Goal: Contribute content: Add original content to the website for others to see

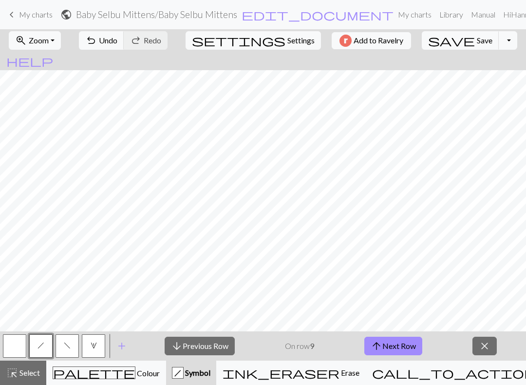
click at [411, 348] on button "arrow_upward Next Row" at bounding box center [393, 345] width 58 height 19
click at [394, 351] on button "arrow_upward Next Row" at bounding box center [395, 345] width 58 height 19
click at [404, 350] on button "arrow_upward Next Row" at bounding box center [395, 345] width 58 height 19
click at [391, 343] on button "arrow_upward Next Row" at bounding box center [395, 345] width 58 height 19
click at [404, 351] on button "arrow_upward Next Row" at bounding box center [395, 345] width 58 height 19
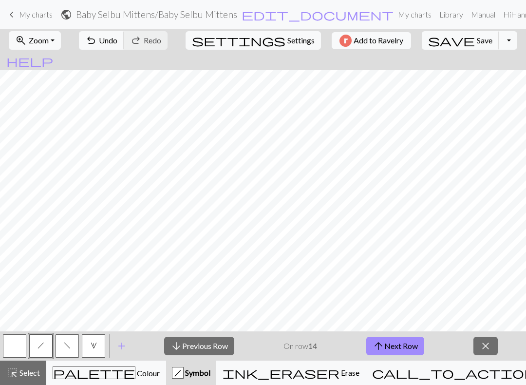
click at [405, 342] on button "arrow_upward Next Row" at bounding box center [395, 345] width 58 height 19
click at [386, 340] on button "arrow_upward Next Row" at bounding box center [395, 345] width 58 height 19
click at [408, 348] on button "arrow_upward Next Row" at bounding box center [395, 345] width 58 height 19
click at [397, 344] on button "arrow_upward Next Row" at bounding box center [395, 345] width 58 height 19
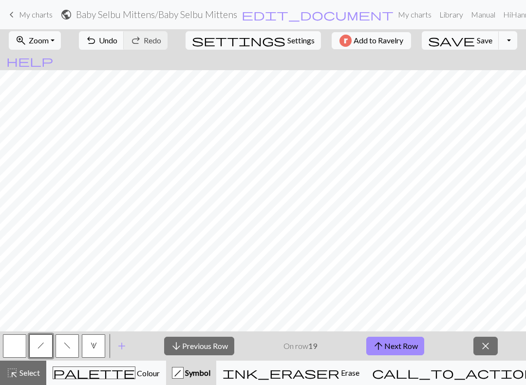
click at [399, 348] on button "arrow_upward Next Row" at bounding box center [395, 345] width 58 height 19
click at [398, 349] on button "arrow_upward Next Row" at bounding box center [395, 345] width 58 height 19
click at [401, 346] on button "arrow_upward Next Row" at bounding box center [395, 345] width 58 height 19
click at [16, 335] on button "button" at bounding box center [14, 345] width 23 height 23
click at [22, 345] on button "button" at bounding box center [14, 345] width 23 height 23
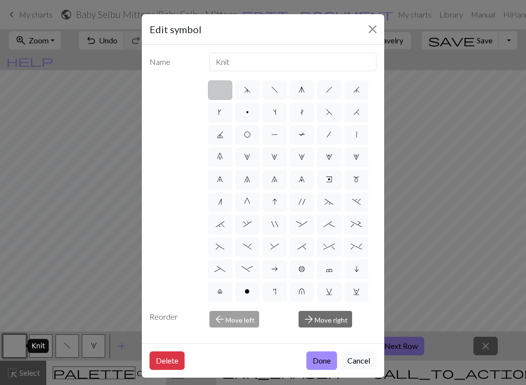
click at [365, 23] on button "Close" at bounding box center [373, 29] width 16 height 16
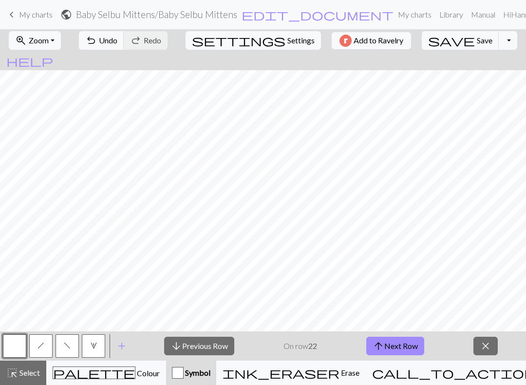
click at [482, 338] on button "close" at bounding box center [485, 345] width 24 height 19
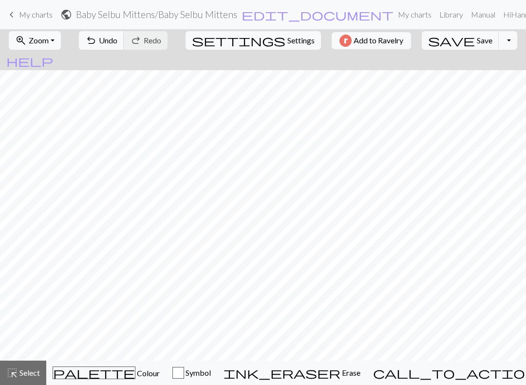
click at [464, 378] on button "call_to_action Knitting mode Knitting mode" at bounding box center [479, 372] width 225 height 24
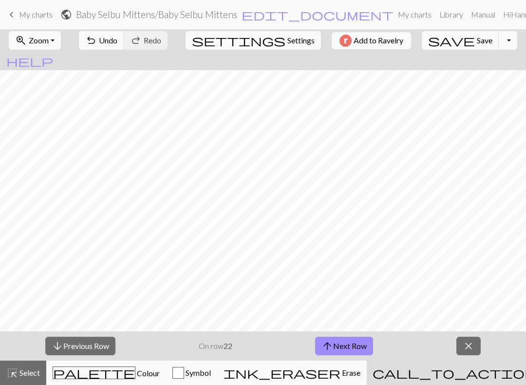
click at [350, 347] on button "arrow_upward Next Row" at bounding box center [344, 345] width 58 height 19
click at [352, 341] on button "arrow_upward Next Row" at bounding box center [344, 345] width 58 height 19
click at [79, 341] on button "arrow_downward Previous Row" at bounding box center [80, 345] width 70 height 19
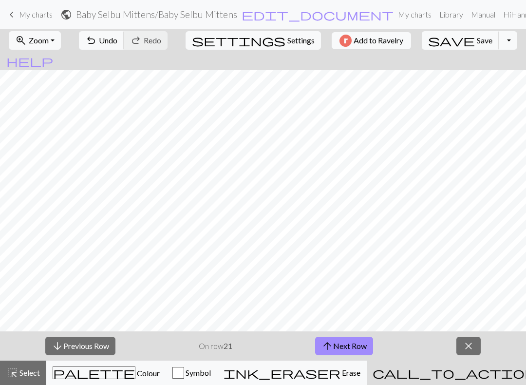
click at [78, 341] on button "arrow_downward Previous Row" at bounding box center [80, 345] width 70 height 19
click at [79, 348] on button "arrow_downward Previous Row" at bounding box center [80, 345] width 70 height 19
click at [79, 346] on button "arrow_downward Previous Row" at bounding box center [80, 345] width 70 height 19
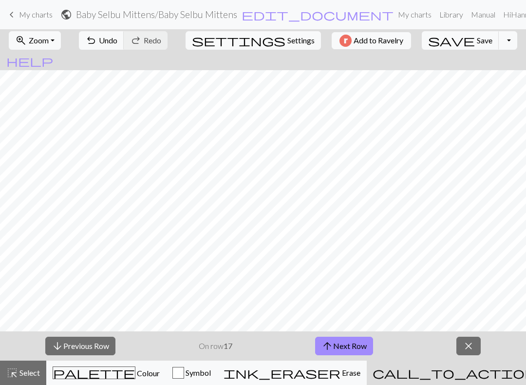
click at [75, 340] on button "arrow_downward Previous Row" at bounding box center [80, 345] width 70 height 19
click at [75, 353] on button "arrow_downward Previous Row" at bounding box center [80, 345] width 70 height 19
click at [76, 351] on button "arrow_downward Previous Row" at bounding box center [80, 345] width 70 height 19
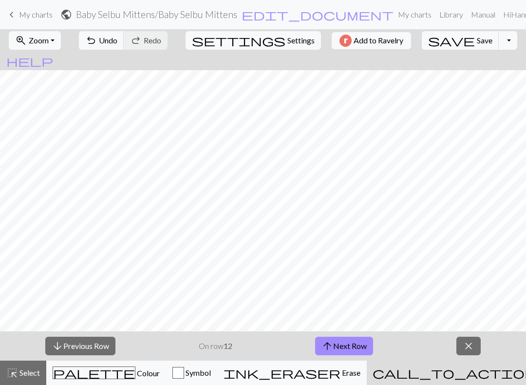
click at [76, 351] on button "arrow_downward Previous Row" at bounding box center [80, 345] width 70 height 19
click at [76, 346] on button "arrow_downward Previous Row" at bounding box center [80, 345] width 70 height 19
click at [76, 345] on button "arrow_downward Previous Row" at bounding box center [81, 345] width 70 height 19
click at [83, 346] on button "arrow_downward Previous Row" at bounding box center [81, 345] width 70 height 19
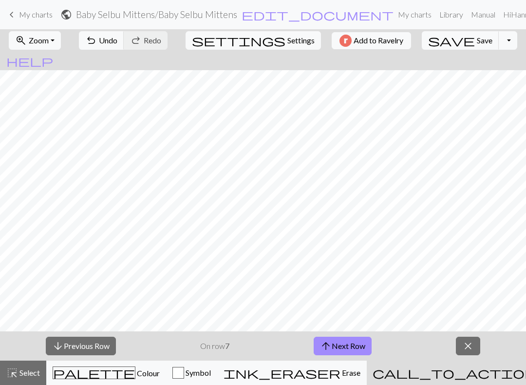
click at [80, 351] on button "arrow_downward Previous Row" at bounding box center [81, 345] width 70 height 19
click at [86, 345] on button "arrow_downward Previous Row" at bounding box center [81, 345] width 70 height 19
click at [86, 344] on button "arrow_downward Previous Row" at bounding box center [81, 345] width 70 height 19
click at [91, 343] on button "arrow_downward Previous Row" at bounding box center [81, 345] width 70 height 19
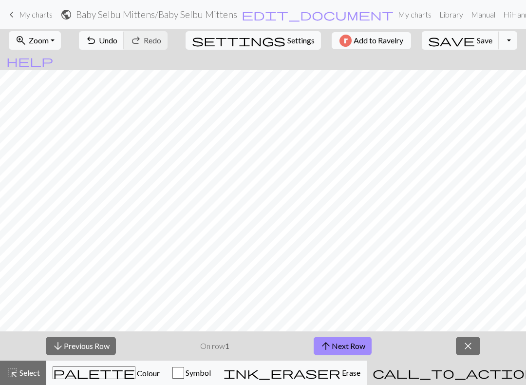
click at [477, 36] on span "Save" at bounding box center [485, 40] width 16 height 9
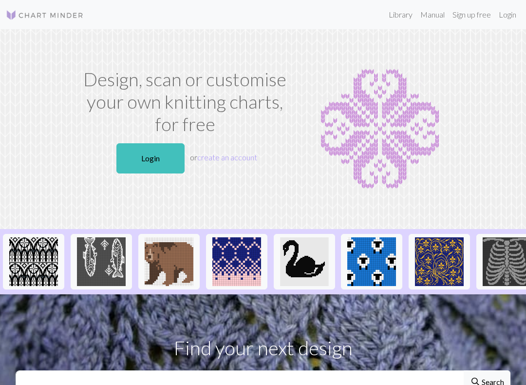
click at [159, 144] on link "Login" at bounding box center [150, 158] width 68 height 30
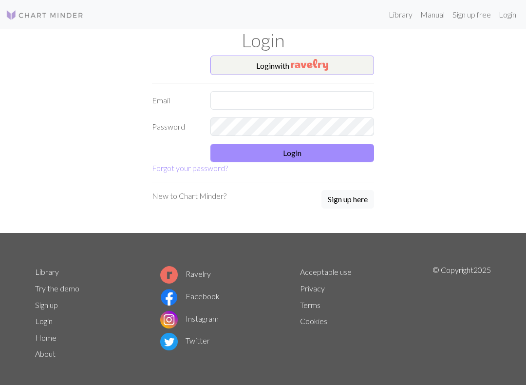
click at [257, 64] on button "Login with" at bounding box center [292, 65] width 164 height 19
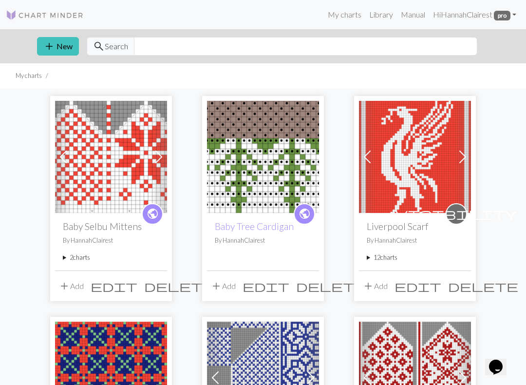
click at [86, 254] on summary "2 charts" at bounding box center [111, 257] width 96 height 9
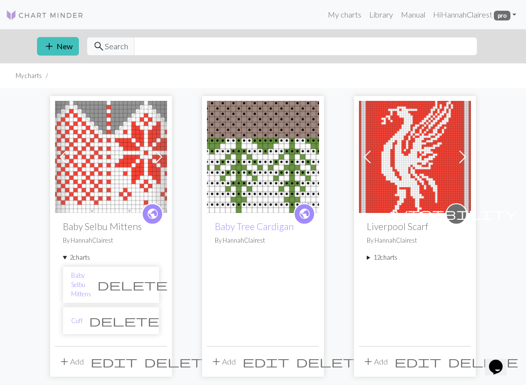
click at [95, 272] on li "Baby Selbu Mittens delete" at bounding box center [111, 284] width 96 height 37
click at [77, 316] on link "Cuff" at bounding box center [77, 320] width 12 height 9
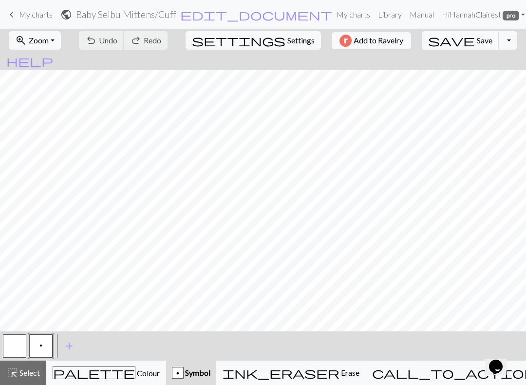
click at [449, 367] on div "call_to_action Knitting mode Knitting mode" at bounding box center [478, 373] width 213 height 12
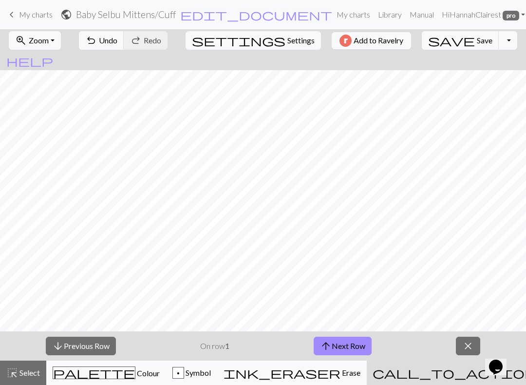
click at [359, 350] on button "arrow_upward Next Row" at bounding box center [343, 345] width 58 height 19
click at [348, 338] on button "arrow_upward Next Row" at bounding box center [343, 345] width 58 height 19
click at [329, 354] on button "arrow_upward Next Row" at bounding box center [343, 345] width 58 height 19
click at [356, 337] on button "arrow_upward Next Row" at bounding box center [343, 345] width 58 height 19
click at [349, 339] on button "arrow_upward Next Row" at bounding box center [343, 345] width 58 height 19
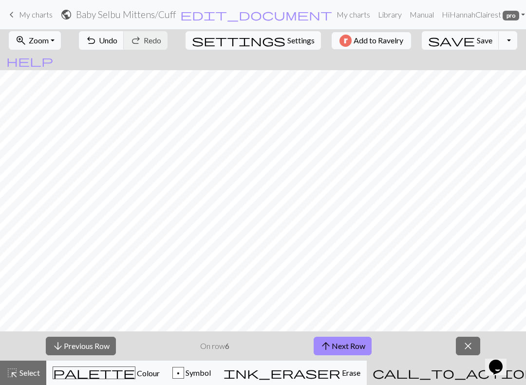
click at [361, 337] on button "arrow_upward Next Row" at bounding box center [343, 345] width 58 height 19
click at [348, 334] on div "arrow_downward Previous Row On row 7 arrow_upward Next Row close" at bounding box center [263, 345] width 526 height 29
click at [356, 342] on button "arrow_upward Next Row" at bounding box center [343, 345] width 58 height 19
click at [336, 349] on button "arrow_upward Next Row" at bounding box center [343, 345] width 58 height 19
click at [357, 346] on button "arrow_upward Next Row" at bounding box center [343, 345] width 58 height 19
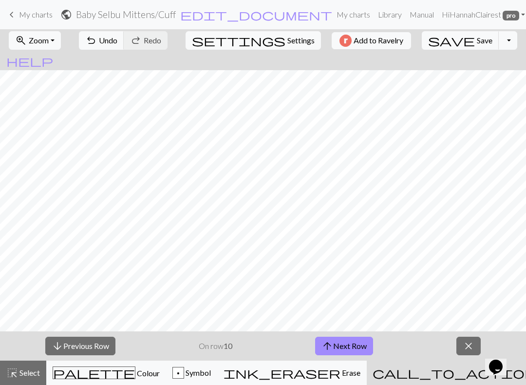
click at [350, 353] on button "arrow_upward Next Row" at bounding box center [344, 345] width 58 height 19
click at [334, 349] on button "arrow_upward Next Row" at bounding box center [344, 345] width 58 height 19
click at [33, 21] on link "keyboard_arrow_left My charts" at bounding box center [29, 14] width 47 height 17
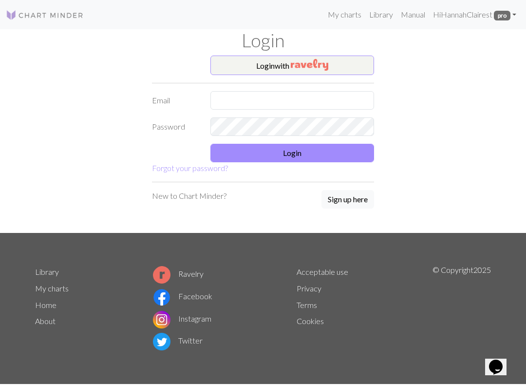
click at [324, 64] on img "button" at bounding box center [309, 65] width 37 height 12
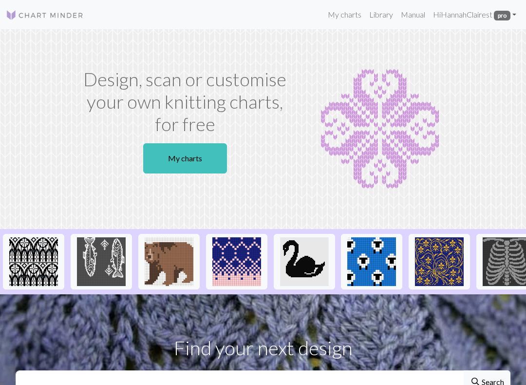
click at [210, 154] on link "My charts" at bounding box center [185, 158] width 84 height 30
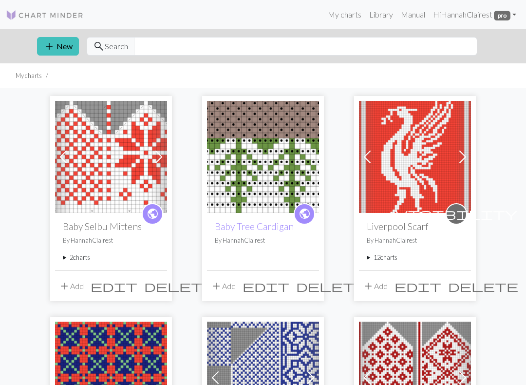
click at [83, 258] on summary "2 charts" at bounding box center [111, 257] width 96 height 9
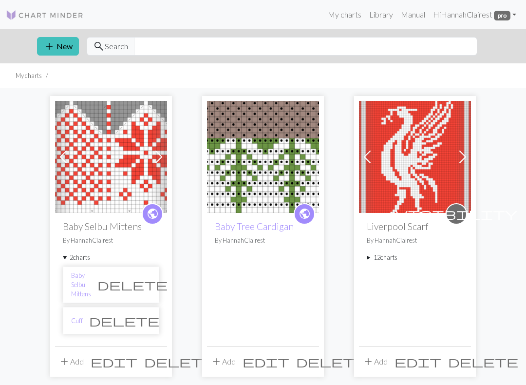
click at [87, 282] on link "Baby Selbu Mittens" at bounding box center [81, 285] width 20 height 28
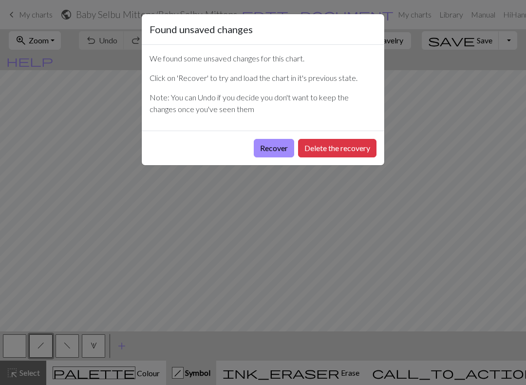
click at [277, 148] on button "Recover" at bounding box center [274, 148] width 40 height 19
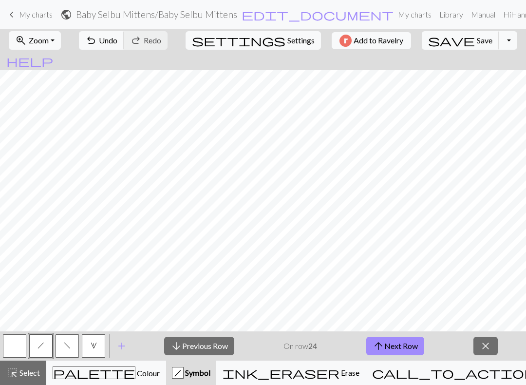
click at [196, 339] on button "arrow_downward Previous Row" at bounding box center [199, 345] width 70 height 19
click at [195, 338] on button "arrow_downward Previous Row" at bounding box center [199, 345] width 70 height 19
click at [190, 342] on button "arrow_downward Previous Row" at bounding box center [199, 345] width 70 height 19
click at [14, 350] on button "button" at bounding box center [14, 345] width 23 height 23
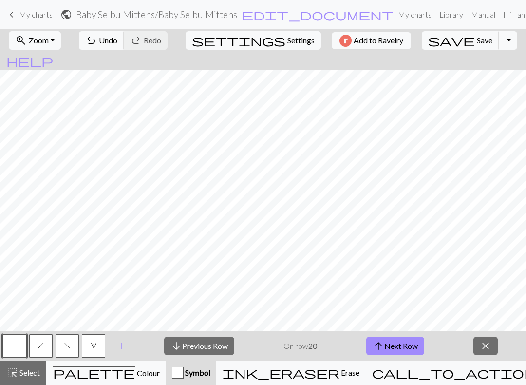
click at [130, 378] on div "palette Colour Colour" at bounding box center [106, 372] width 107 height 13
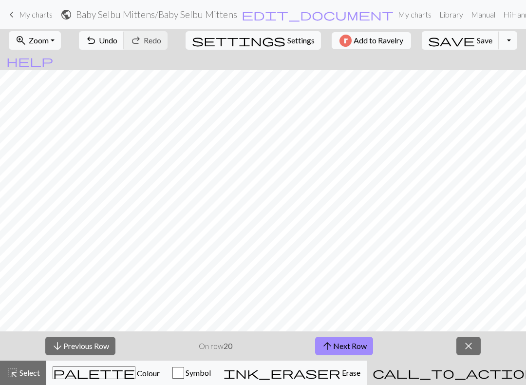
click at [102, 339] on button "arrow_downward Previous Row" at bounding box center [80, 345] width 70 height 19
click at [101, 339] on button "arrow_downward Previous Row" at bounding box center [80, 345] width 70 height 19
click at [97, 344] on button "arrow_downward Previous Row" at bounding box center [80, 345] width 70 height 19
click at [85, 345] on button "arrow_downward Previous Row" at bounding box center [80, 345] width 70 height 19
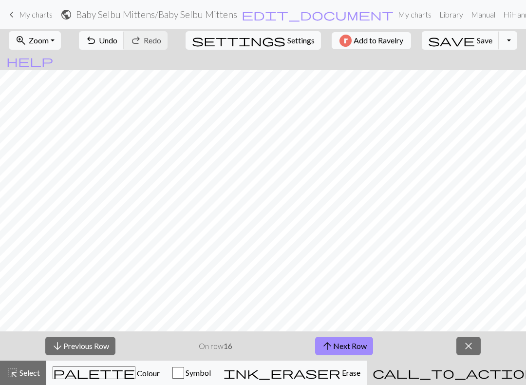
click at [85, 345] on button "arrow_downward Previous Row" at bounding box center [80, 345] width 70 height 19
click at [86, 344] on button "arrow_downward Previous Row" at bounding box center [80, 345] width 70 height 19
click at [86, 343] on button "arrow_downward Previous Row" at bounding box center [80, 345] width 70 height 19
click at [83, 345] on button "arrow_downward Previous Row" at bounding box center [80, 345] width 70 height 19
click at [82, 345] on button "arrow_downward Previous Row" at bounding box center [80, 345] width 70 height 19
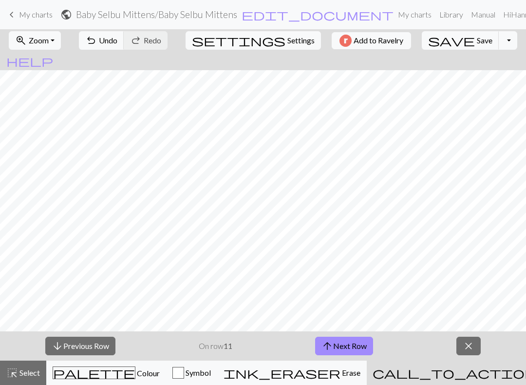
click at [89, 343] on button "arrow_downward Previous Row" at bounding box center [80, 345] width 70 height 19
click at [88, 342] on button "arrow_downward Previous Row" at bounding box center [81, 345] width 70 height 19
click at [87, 344] on button "arrow_downward Previous Row" at bounding box center [81, 345] width 70 height 19
click at [87, 343] on button "arrow_downward Previous Row" at bounding box center [81, 345] width 70 height 19
click at [88, 344] on button "arrow_downward Previous Row" at bounding box center [81, 345] width 70 height 19
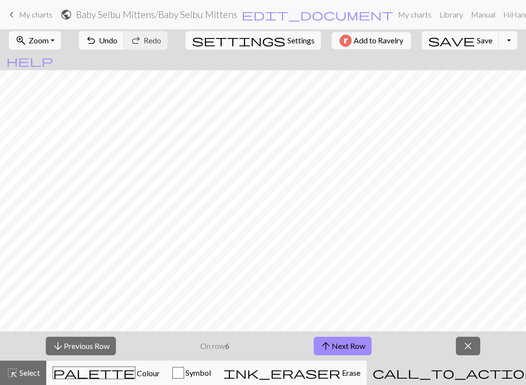
click at [88, 343] on button "arrow_downward Previous Row" at bounding box center [81, 345] width 70 height 19
click at [93, 342] on button "arrow_downward Previous Row" at bounding box center [81, 345] width 70 height 19
click at [92, 342] on button "arrow_downward Previous Row" at bounding box center [81, 345] width 70 height 19
click at [93, 348] on button "arrow_downward Previous Row" at bounding box center [81, 345] width 70 height 19
click at [356, 337] on button "arrow_upward Next Row" at bounding box center [343, 345] width 58 height 19
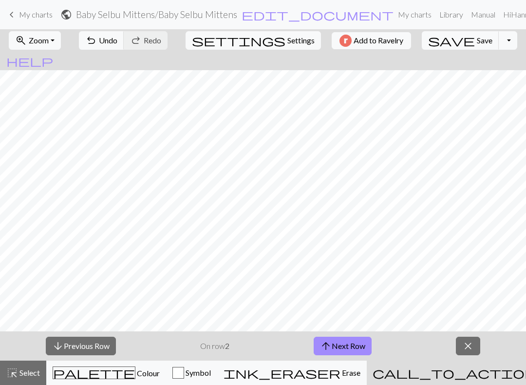
click at [352, 348] on button "arrow_upward Next Row" at bounding box center [343, 345] width 58 height 19
click at [368, 338] on button "arrow_upward Next Row" at bounding box center [343, 345] width 58 height 19
click at [341, 340] on button "arrow_upward Next Row" at bounding box center [343, 345] width 58 height 19
click at [345, 345] on button "arrow_upward Next Row" at bounding box center [343, 345] width 58 height 19
click at [355, 351] on button "arrow_upward Next Row" at bounding box center [343, 345] width 58 height 19
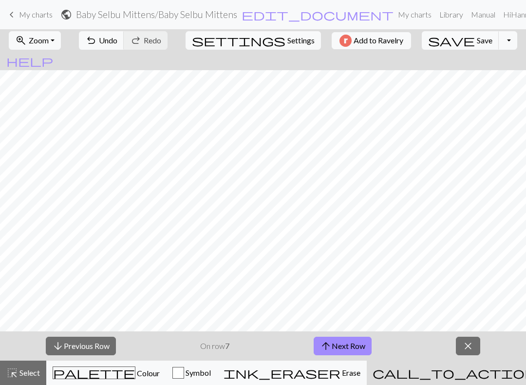
click at [348, 343] on button "arrow_upward Next Row" at bounding box center [343, 345] width 58 height 19
click at [357, 337] on button "arrow_upward Next Row" at bounding box center [343, 345] width 58 height 19
click at [341, 344] on button "arrow_upward Next Row" at bounding box center [343, 345] width 58 height 19
click at [360, 349] on button "arrow_upward Next Row" at bounding box center [344, 345] width 58 height 19
click at [354, 336] on button "arrow_upward Next Row" at bounding box center [344, 345] width 58 height 19
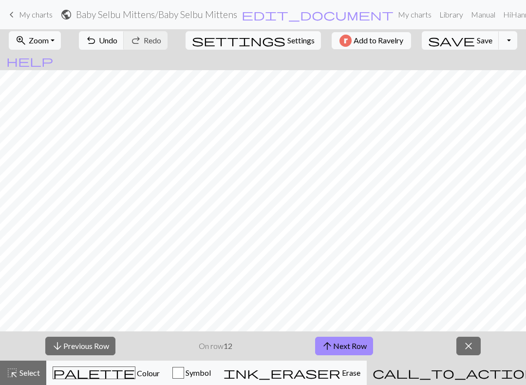
click at [344, 349] on button "arrow_upward Next Row" at bounding box center [344, 345] width 58 height 19
click at [359, 340] on button "arrow_upward Next Row" at bounding box center [344, 345] width 58 height 19
click at [359, 347] on button "arrow_upward Next Row" at bounding box center [344, 345] width 58 height 19
click at [365, 345] on button "arrow_upward Next Row" at bounding box center [344, 345] width 58 height 19
click at [100, 342] on button "arrow_downward Previous Row" at bounding box center [80, 345] width 70 height 19
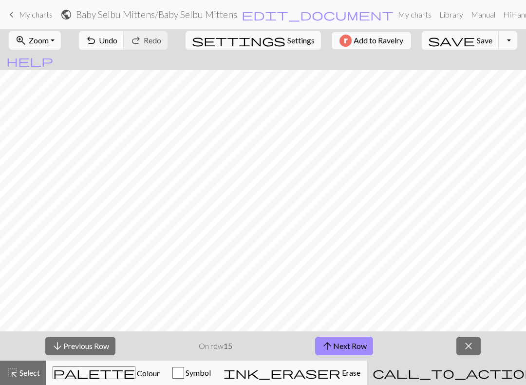
click at [349, 348] on button "arrow_upward Next Row" at bounding box center [344, 345] width 58 height 19
click at [361, 353] on button "arrow_upward Next Row" at bounding box center [344, 345] width 58 height 19
click at [336, 339] on button "arrow_upward Next Row" at bounding box center [344, 345] width 58 height 19
click at [340, 349] on button "arrow_upward Next Row" at bounding box center [344, 345] width 58 height 19
click at [363, 337] on button "arrow_upward Next Row" at bounding box center [344, 345] width 58 height 19
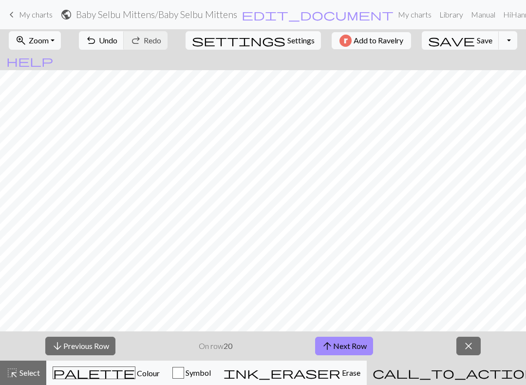
click at [357, 337] on button "arrow_upward Next Row" at bounding box center [344, 345] width 58 height 19
click at [345, 347] on button "arrow_upward Next Row" at bounding box center [344, 345] width 58 height 19
click at [360, 342] on button "arrow_upward Next Row" at bounding box center [344, 345] width 58 height 19
click at [342, 354] on button "arrow_upward Next Row" at bounding box center [344, 345] width 58 height 19
click at [37, 13] on span "My charts" at bounding box center [36, 14] width 34 height 9
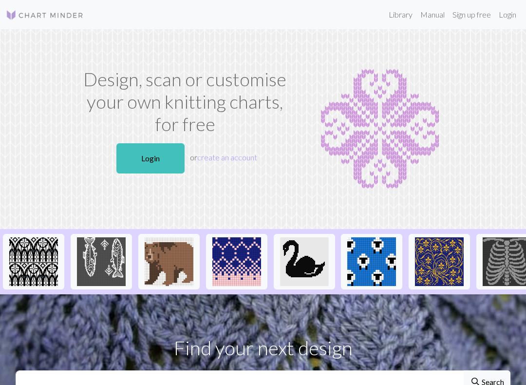
click at [144, 160] on link "Login" at bounding box center [150, 158] width 68 height 30
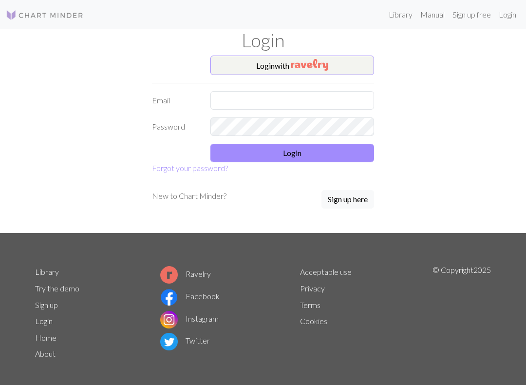
click at [299, 59] on img "button" at bounding box center [309, 65] width 37 height 12
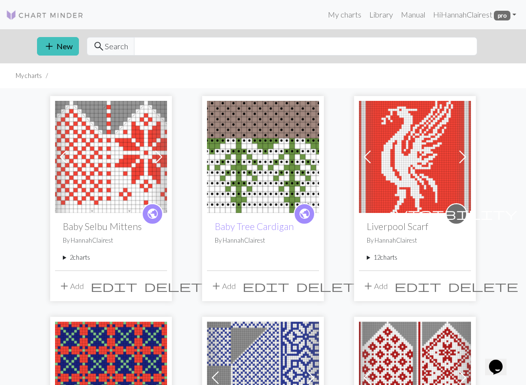
click at [93, 239] on p "By HannahClairest" at bounding box center [111, 240] width 96 height 9
click at [76, 257] on summary "2 charts" at bounding box center [111, 257] width 96 height 9
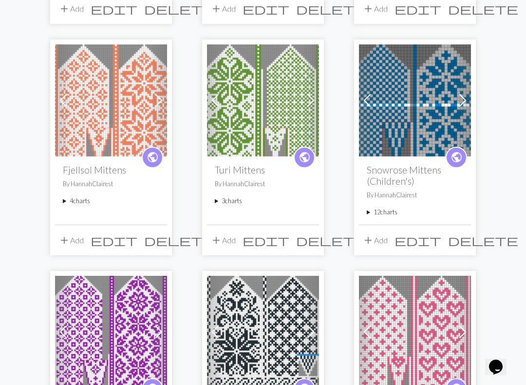
scroll to position [585, 0]
click at [389, 207] on summary "12 charts" at bounding box center [415, 211] width 96 height 9
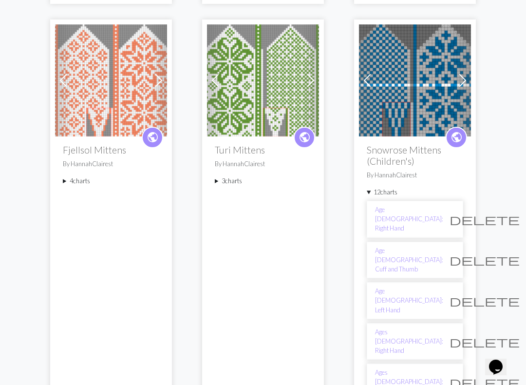
scroll to position [552, 0]
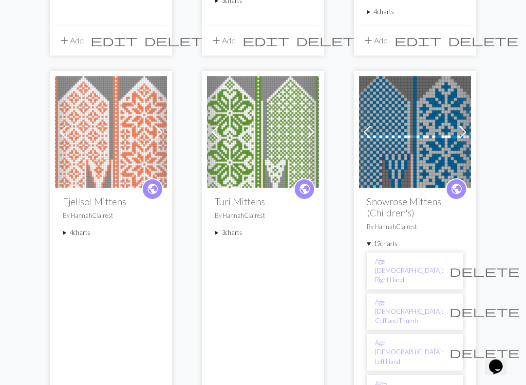
click at [403, 223] on p "By HannahClairest" at bounding box center [415, 227] width 96 height 9
click at [400, 240] on summary "12 charts" at bounding box center [415, 244] width 96 height 9
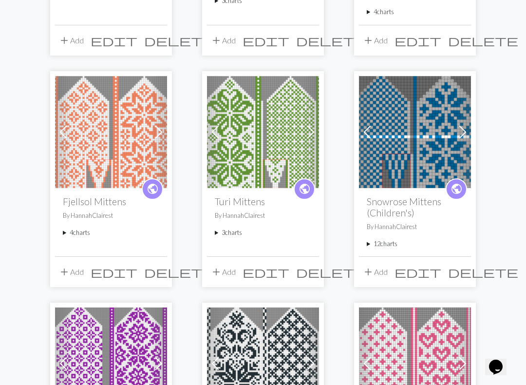
click at [383, 239] on summary "12 charts" at bounding box center [415, 243] width 96 height 9
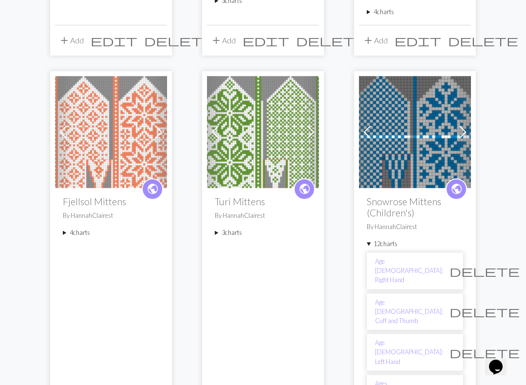
click at [386, 239] on summary "12 charts" at bounding box center [415, 243] width 96 height 9
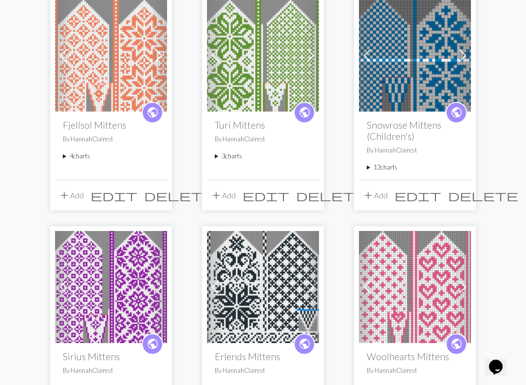
scroll to position [630, 0]
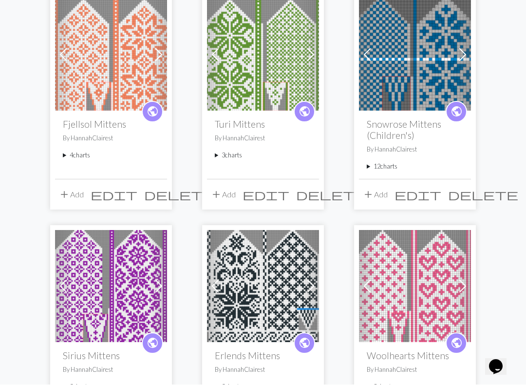
click at [387, 162] on summary "12 charts" at bounding box center [415, 166] width 96 height 9
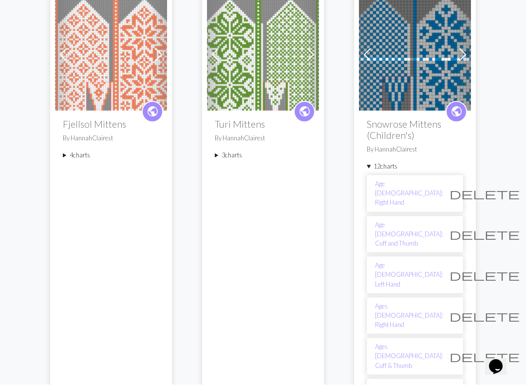
scroll to position [630, 0]
click at [411, 179] on link "Age [DEMOGRAPHIC_DATA]: Right Hand" at bounding box center [409, 193] width 68 height 28
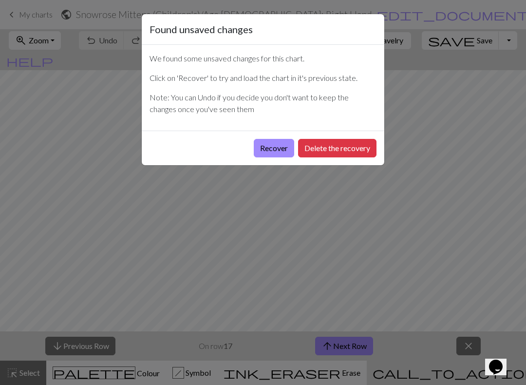
click at [344, 150] on button "Delete the recovery" at bounding box center [337, 148] width 78 height 19
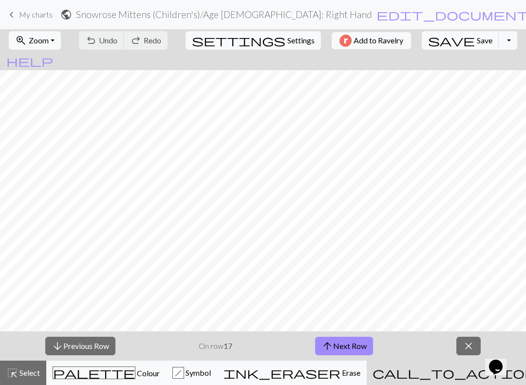
click at [479, 341] on button "close" at bounding box center [468, 345] width 24 height 19
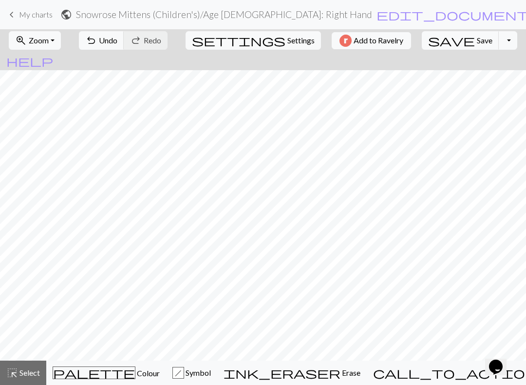
click at [442, 33] on button "save Save Save" at bounding box center [460, 40] width 77 height 19
click at [32, 14] on span "My charts" at bounding box center [36, 14] width 34 height 9
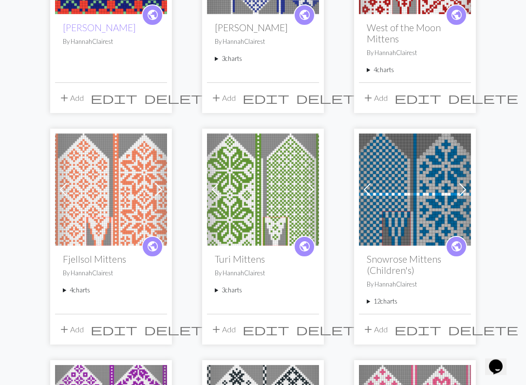
scroll to position [421, 0]
